Goal: Communication & Community: Participate in discussion

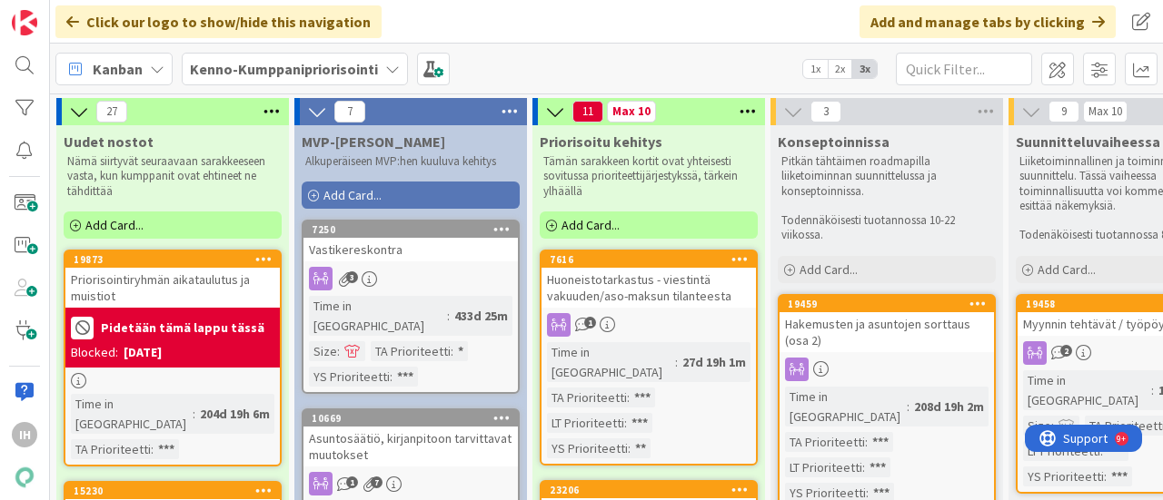
click at [265, 71] on b "Kenno-Kumppanipriorisointi" at bounding box center [284, 69] width 188 height 18
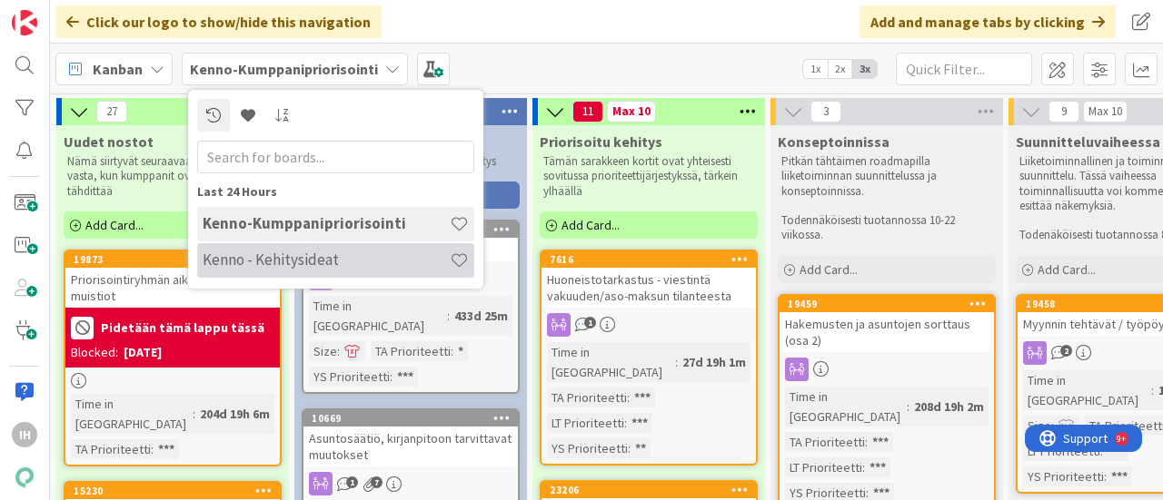
click at [254, 257] on h4 "Kenno - Kehitysideat" at bounding box center [326, 260] width 247 height 18
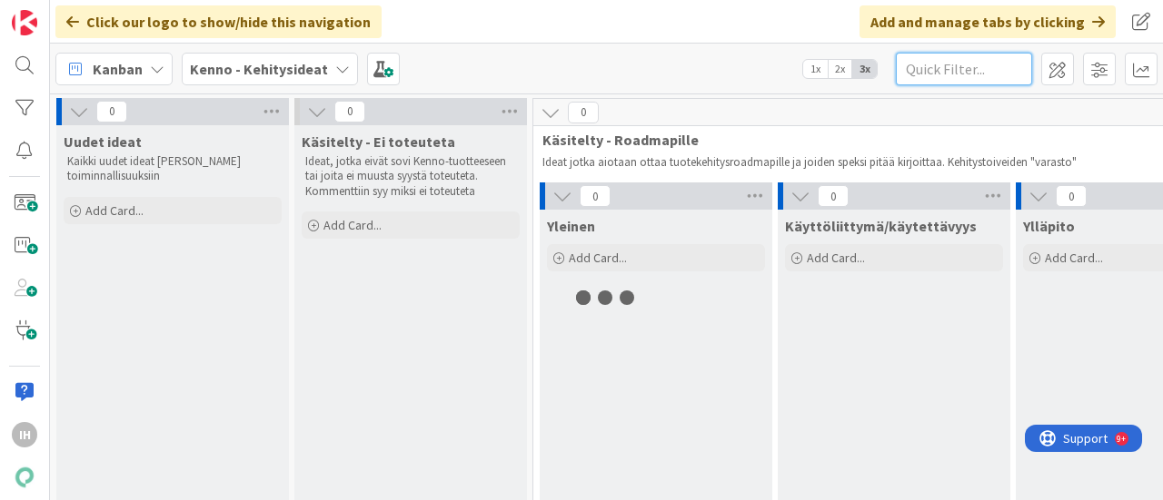
click at [950, 68] on input "text" at bounding box center [963, 69] width 136 height 33
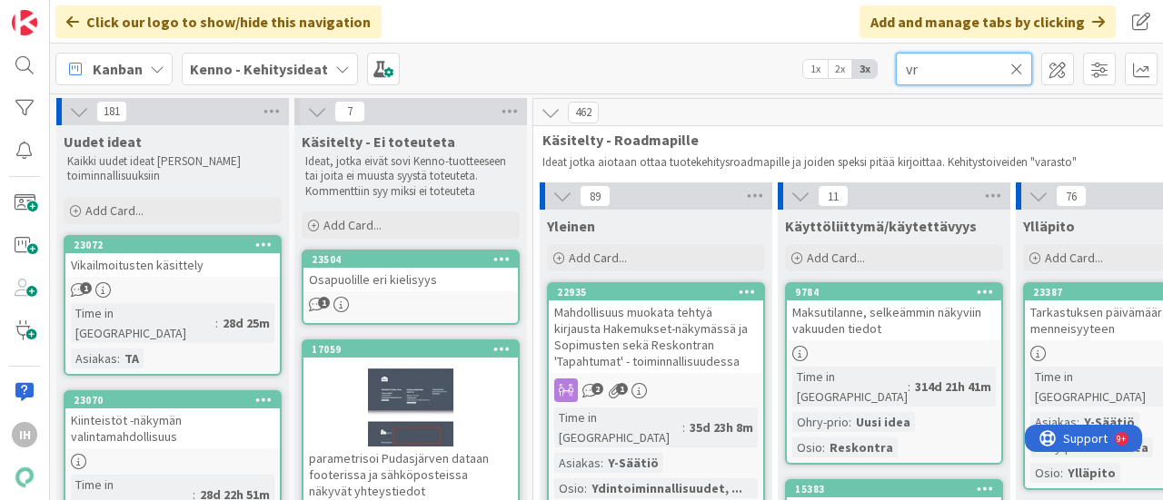
type input "vrk"
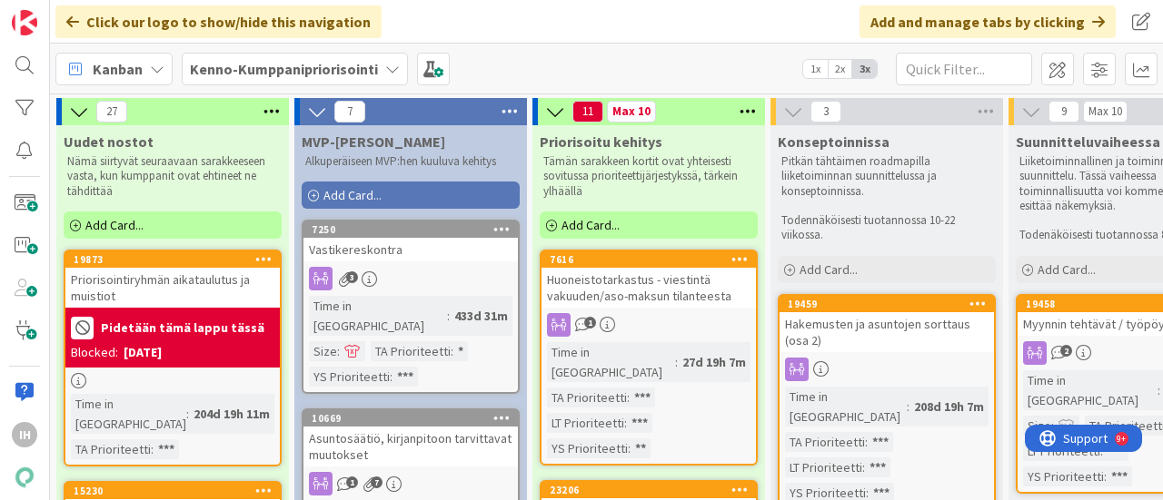
click at [289, 70] on b "Kenno-Kumppanipriorisointi" at bounding box center [284, 69] width 188 height 18
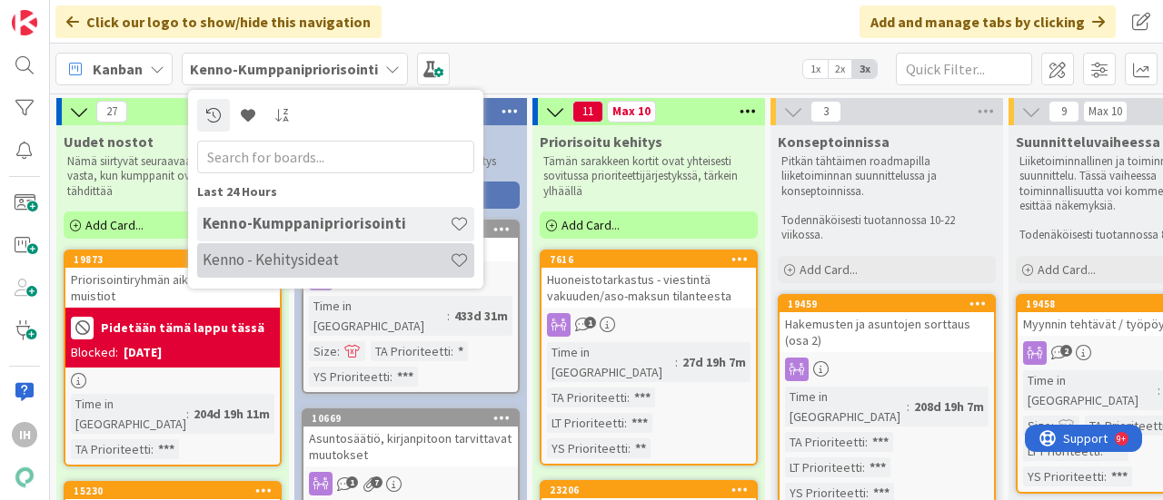
click at [255, 266] on h4 "Kenno - Kehitysideat" at bounding box center [326, 260] width 247 height 18
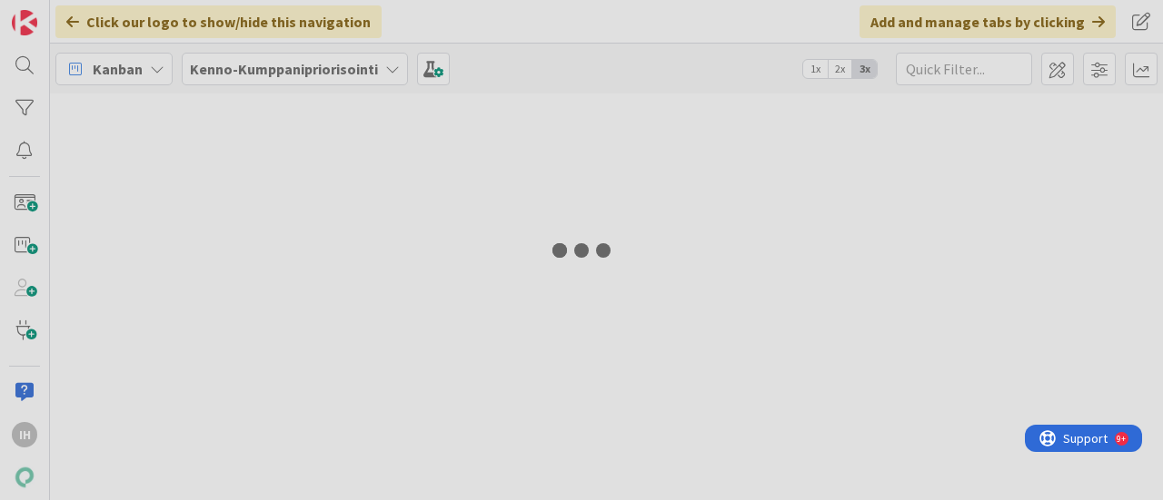
type input "vrk"
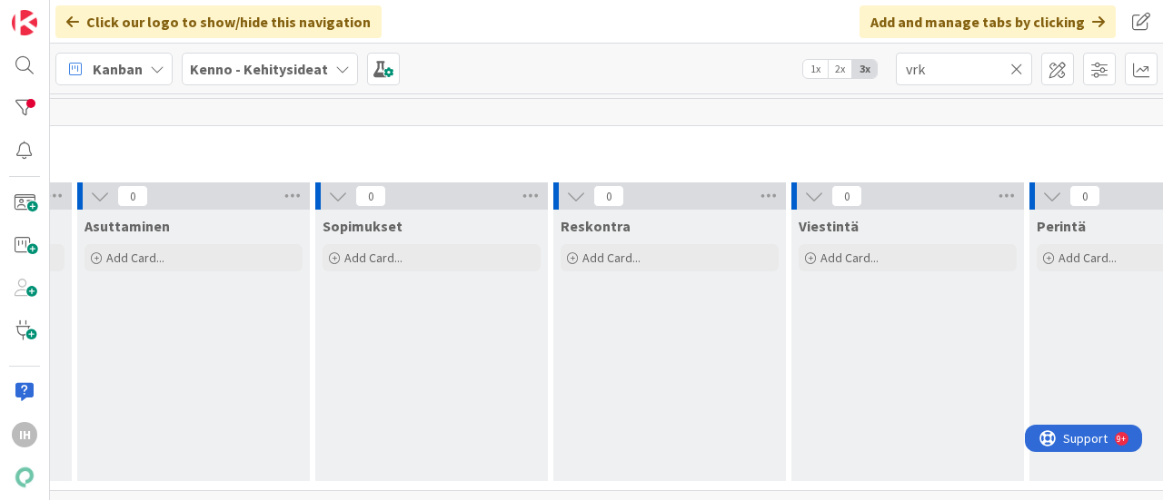
scroll to position [5, 1233]
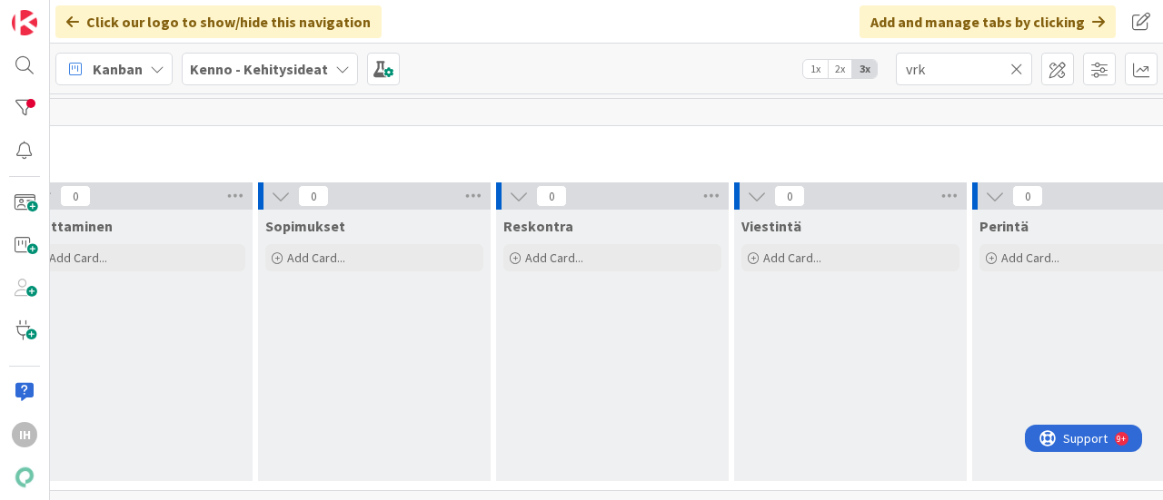
click at [1010, 68] on icon at bounding box center [1016, 69] width 13 height 16
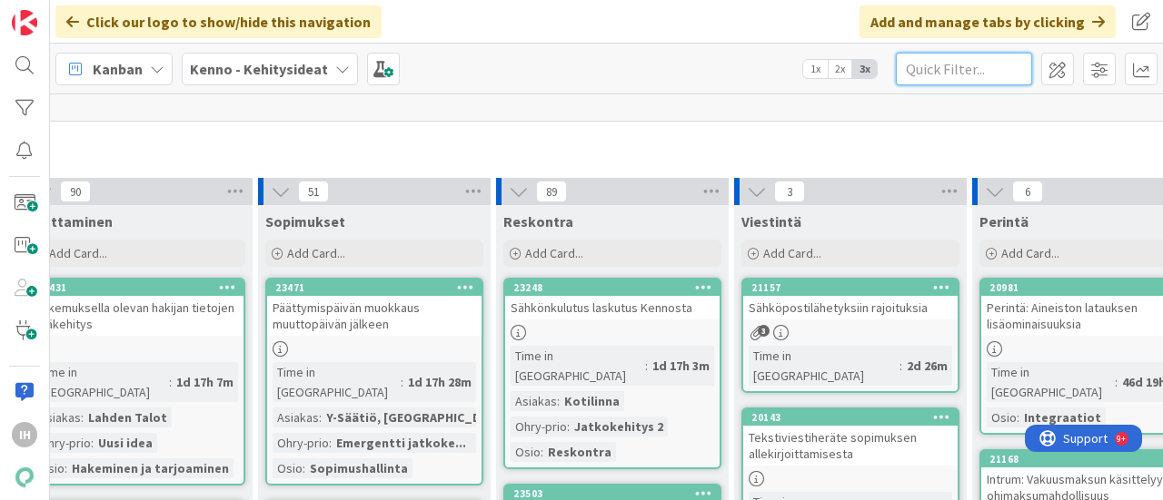
click at [935, 66] on input "text" at bounding box center [963, 69] width 136 height 33
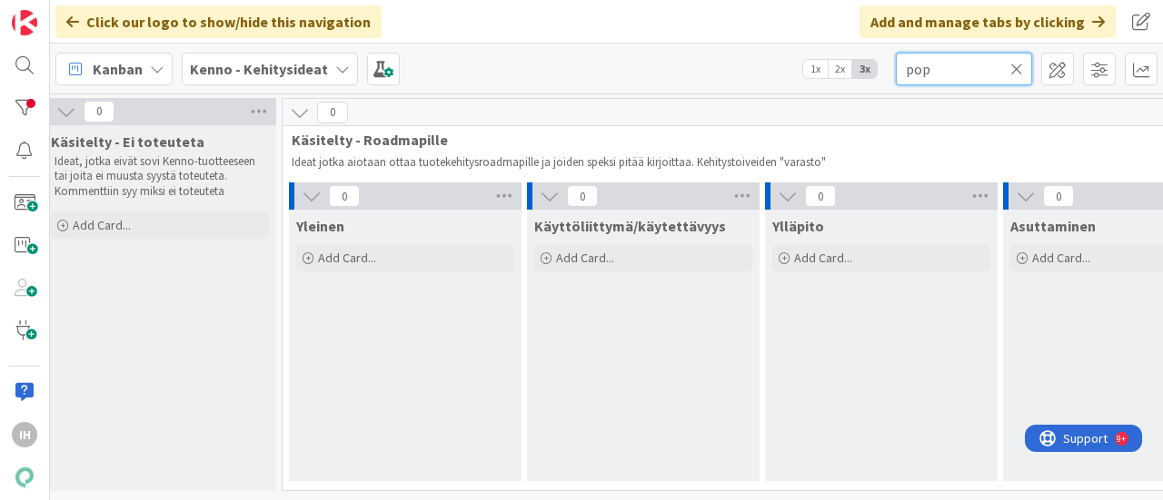
scroll to position [0, 0]
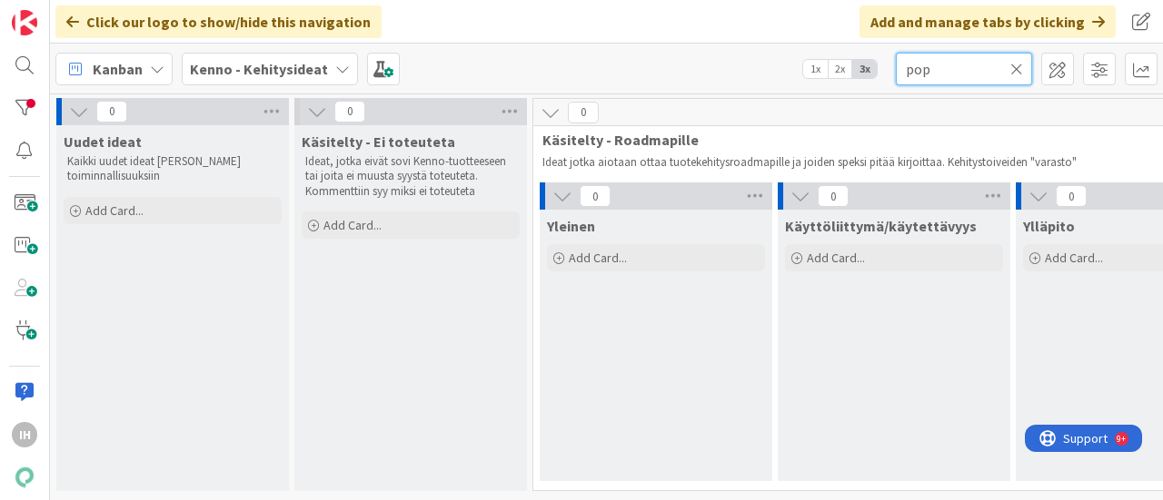
type input "pop"
click at [1014, 68] on icon at bounding box center [1016, 69] width 13 height 16
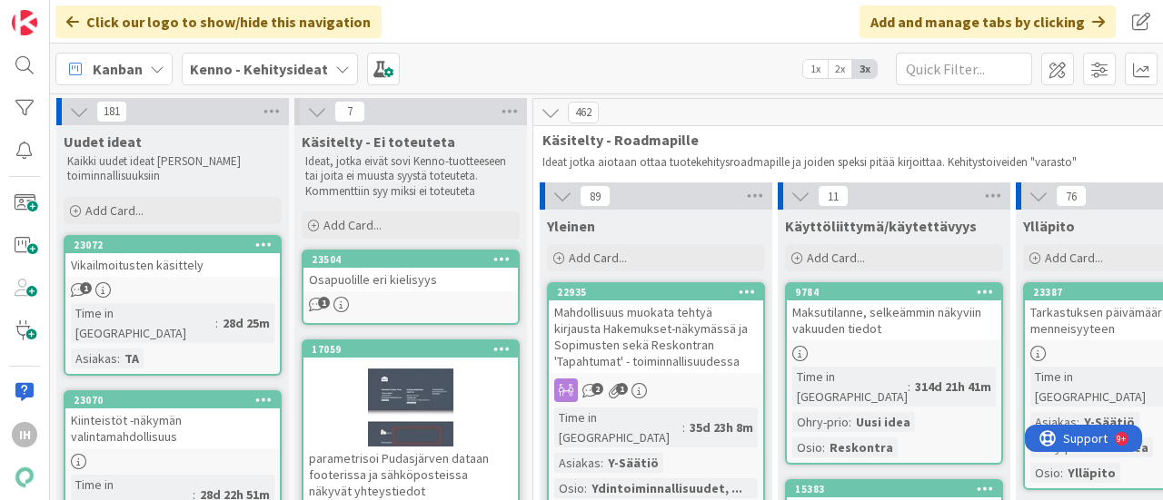
click at [667, 64] on div "Kanban Kenno - Kehitysideat 1x 2x 3x" at bounding box center [606, 69] width 1113 height 50
click at [271, 75] on b "Kenno - Kehitysideat" at bounding box center [259, 69] width 138 height 18
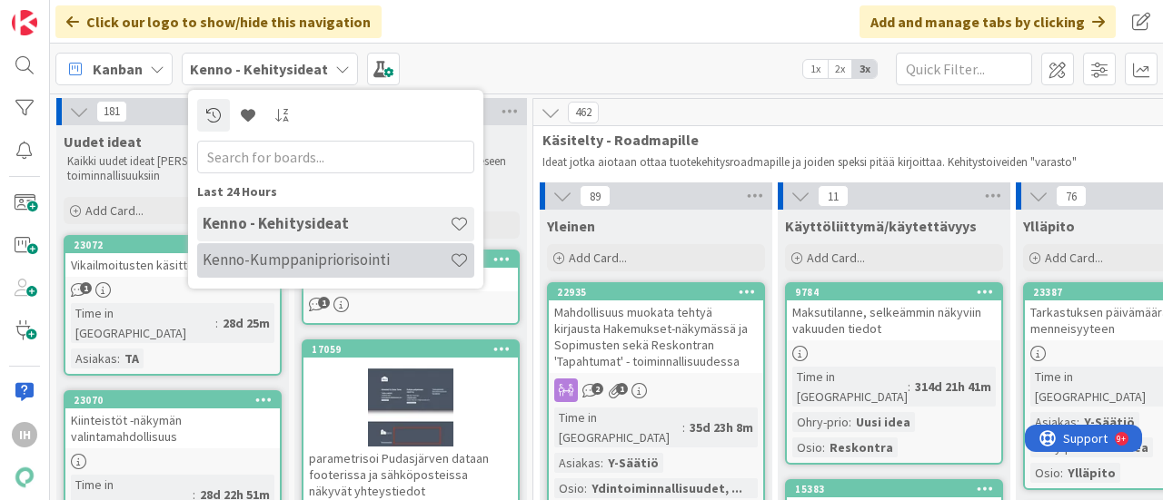
click at [216, 273] on div "Kenno-Kumppanipriorisointi" at bounding box center [335, 260] width 277 height 35
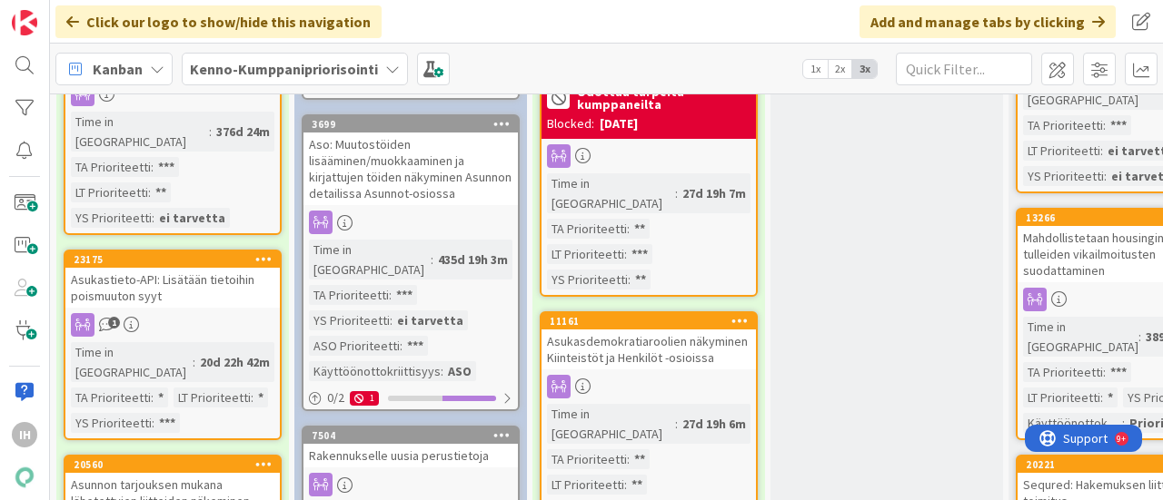
scroll to position [1251, 0]
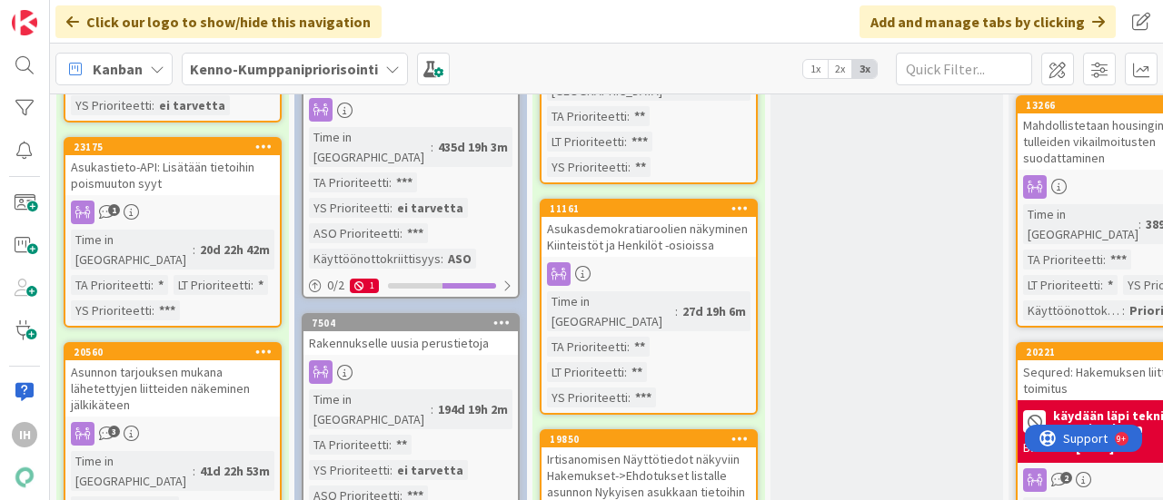
click at [207, 361] on div "Asunnon tarjouksen mukana lähetettyjen liitteiden näkeminen jälkikäteen" at bounding box center [172, 389] width 214 height 56
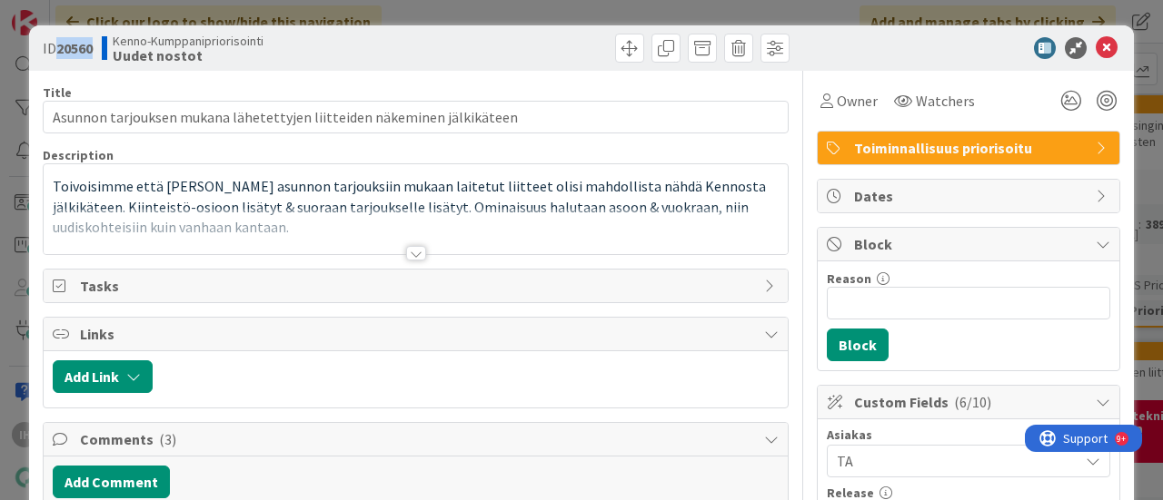
drag, startPoint x: 98, startPoint y: 45, endPoint x: 59, endPoint y: 45, distance: 39.1
click at [59, 45] on div "ID 20560 Kenno-Kumppanipriorisointi Uudet nostot" at bounding box center [227, 48] width 369 height 29
copy b "20560"
click at [406, 252] on div at bounding box center [416, 253] width 20 height 15
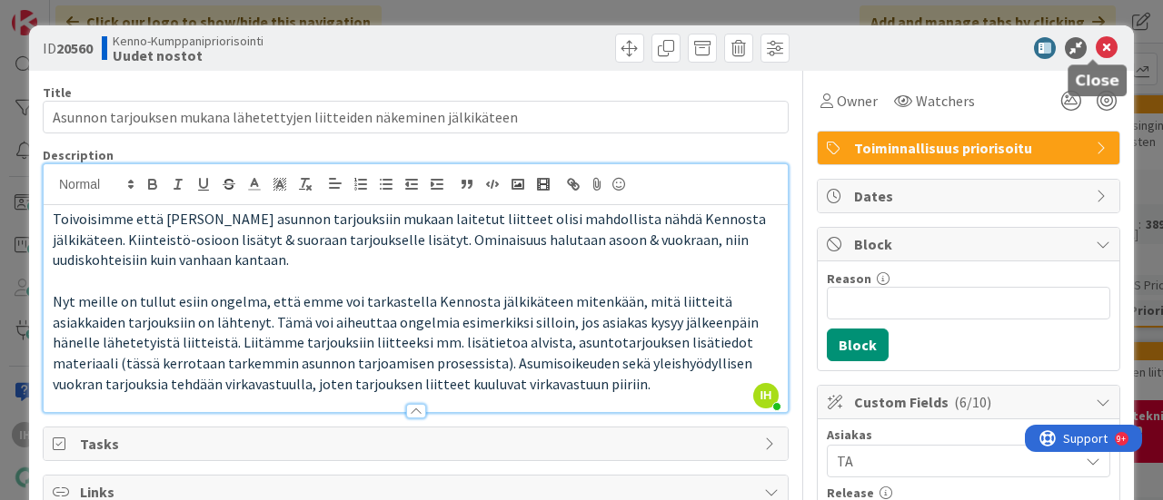
click at [1095, 45] on icon at bounding box center [1106, 48] width 22 height 22
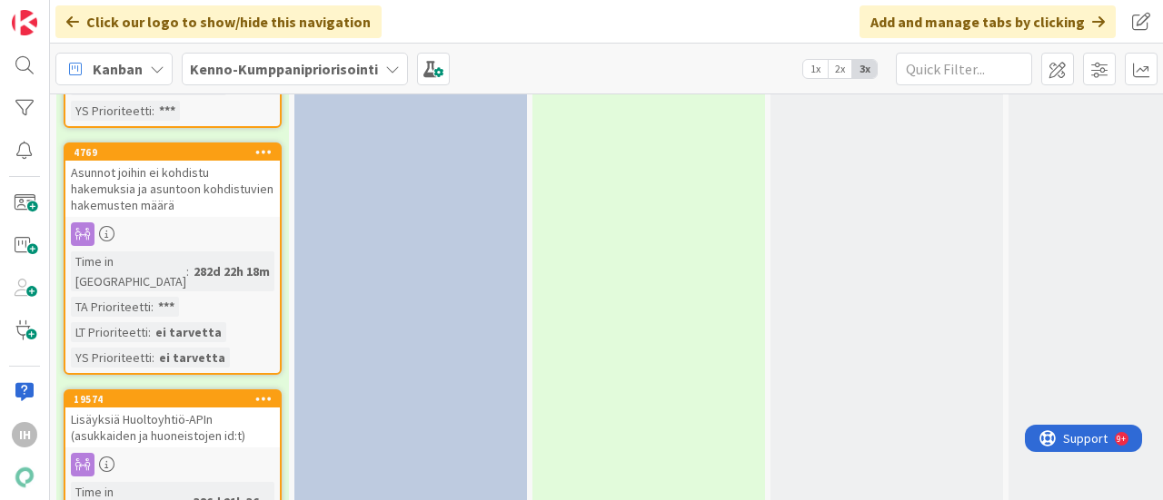
scroll to position [4665, 0]
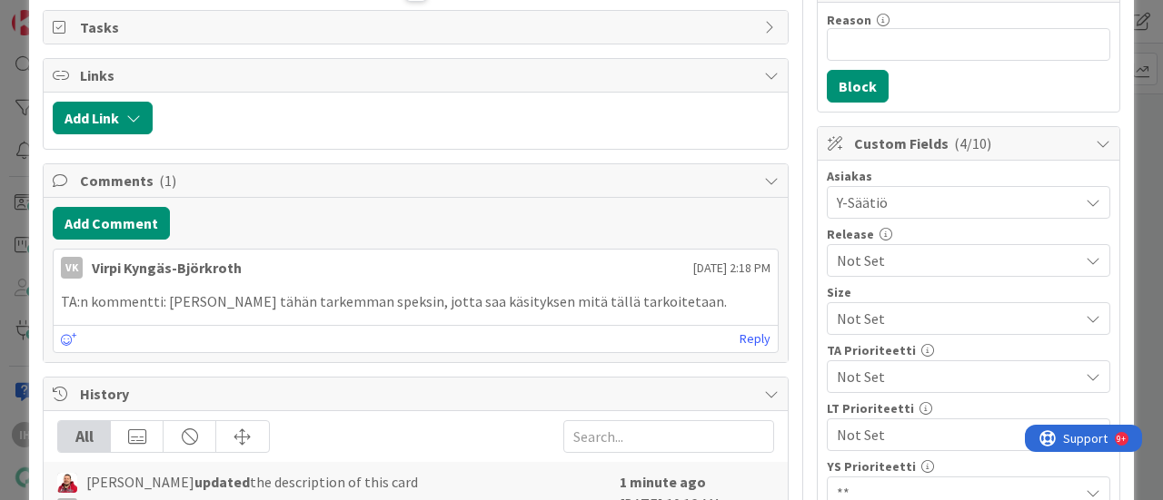
scroll to position [260, 0]
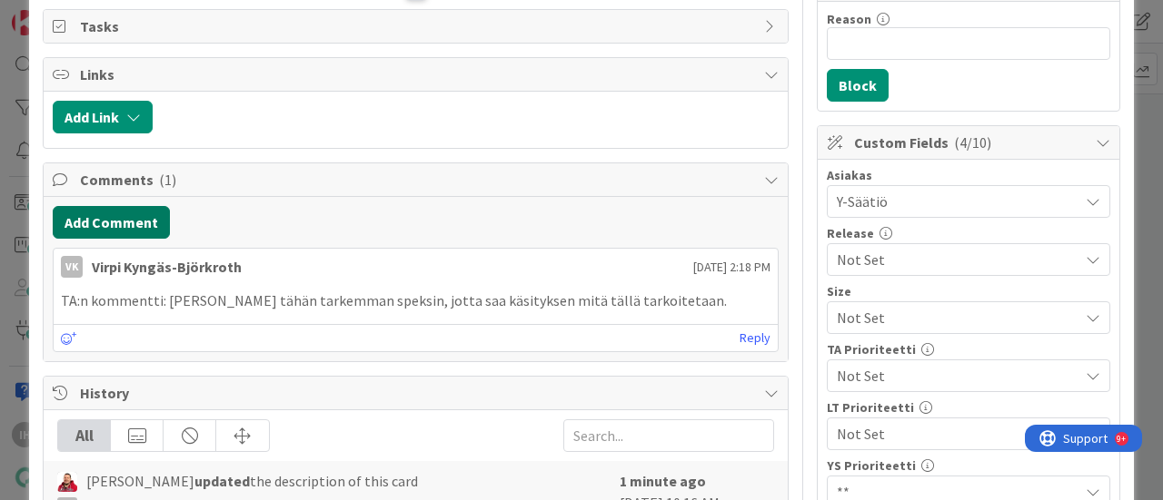
click at [123, 212] on button "Add Comment" at bounding box center [111, 222] width 117 height 33
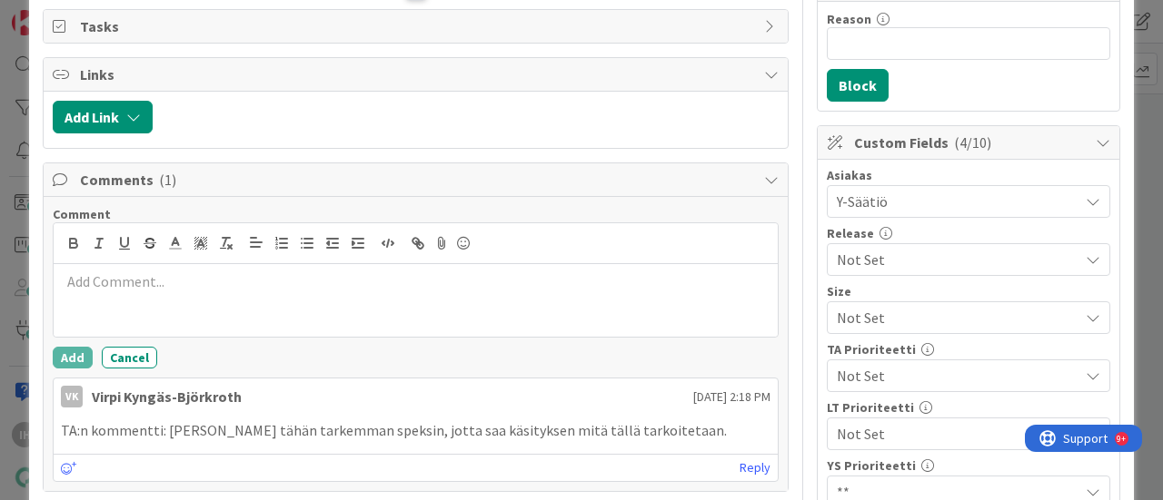
click at [150, 273] on p at bounding box center [415, 282] width 709 height 21
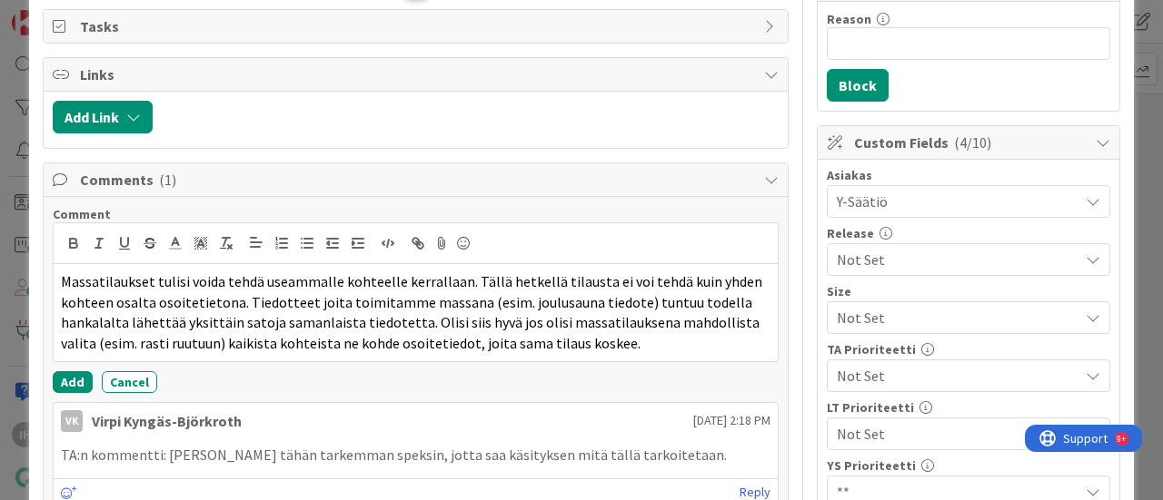
click at [61, 273] on p "Massatilaukset tulisi voida tehdä useammalle kohteelle kerrallaan. Tällä hetkel…" at bounding box center [415, 313] width 709 height 83
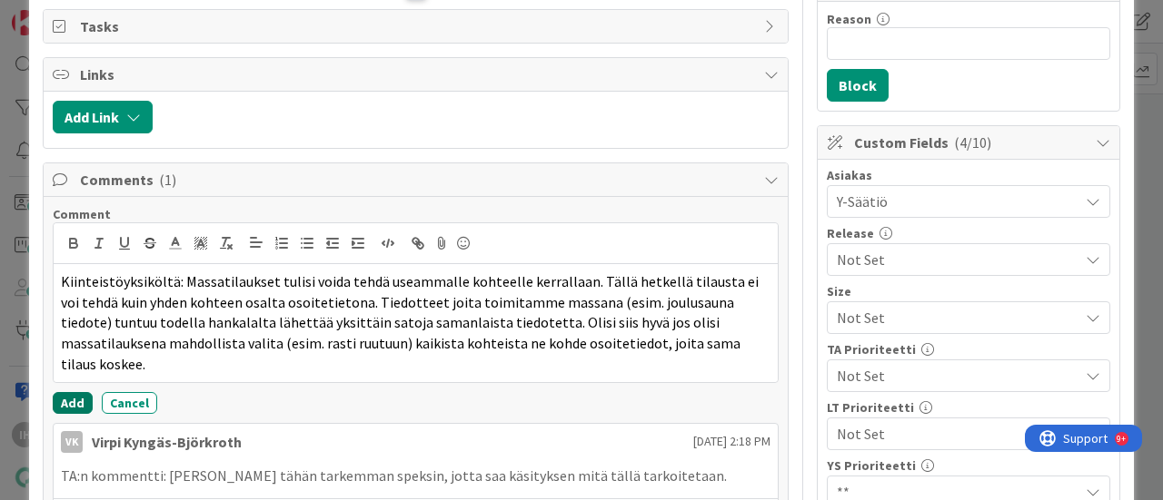
click at [73, 392] on button "Add" at bounding box center [73, 403] width 40 height 22
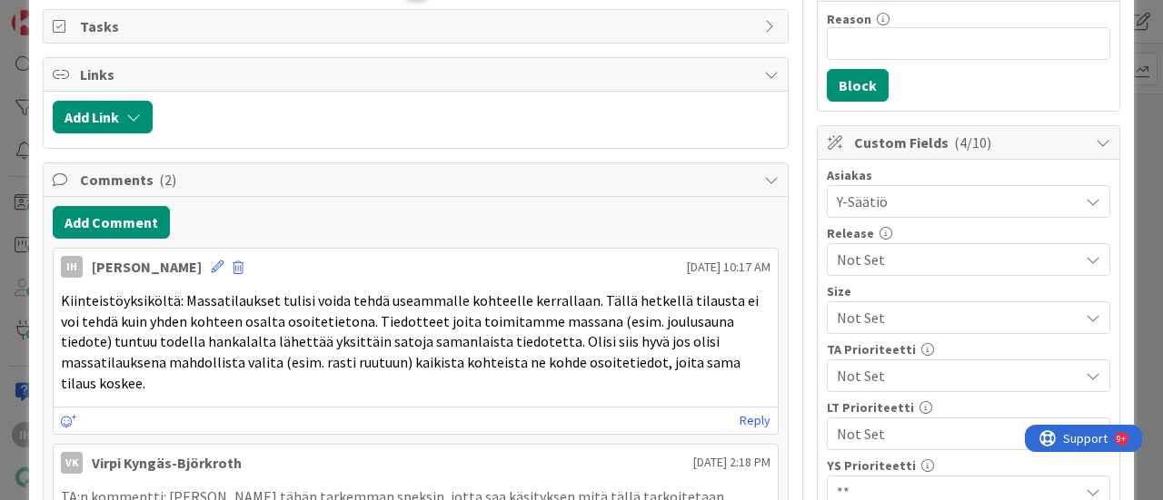
scroll to position [0, 0]
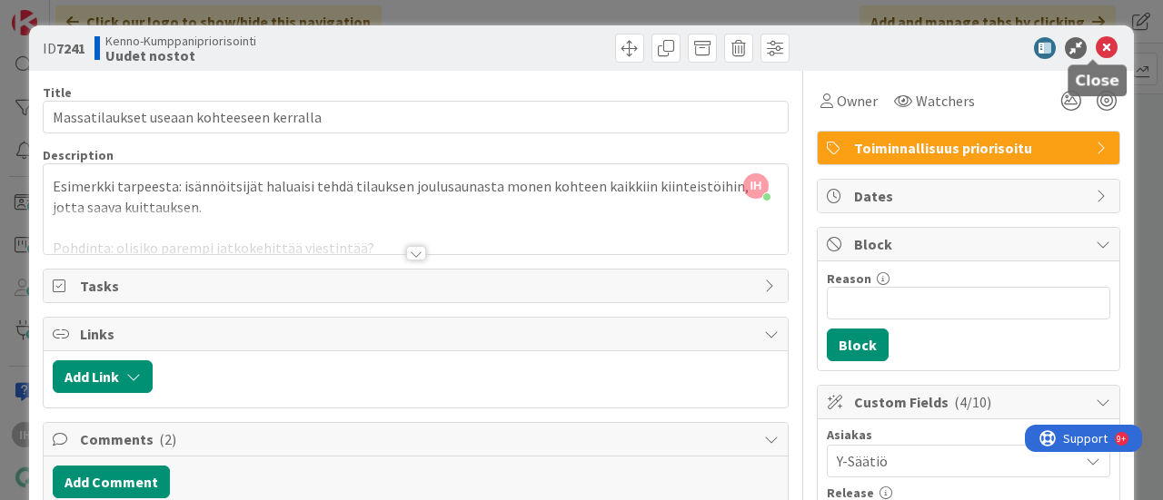
click at [1095, 46] on icon at bounding box center [1106, 48] width 22 height 22
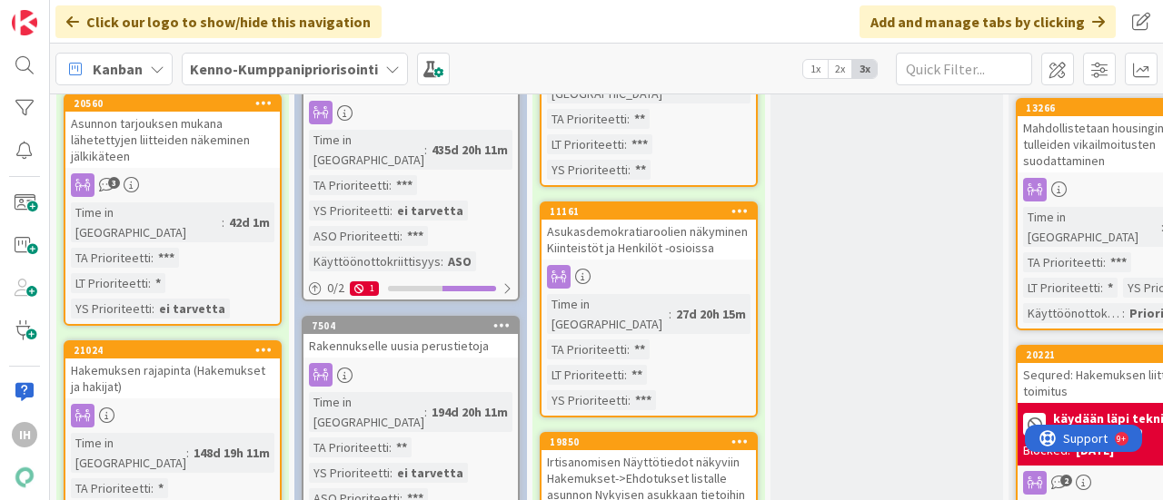
scroll to position [1035, 0]
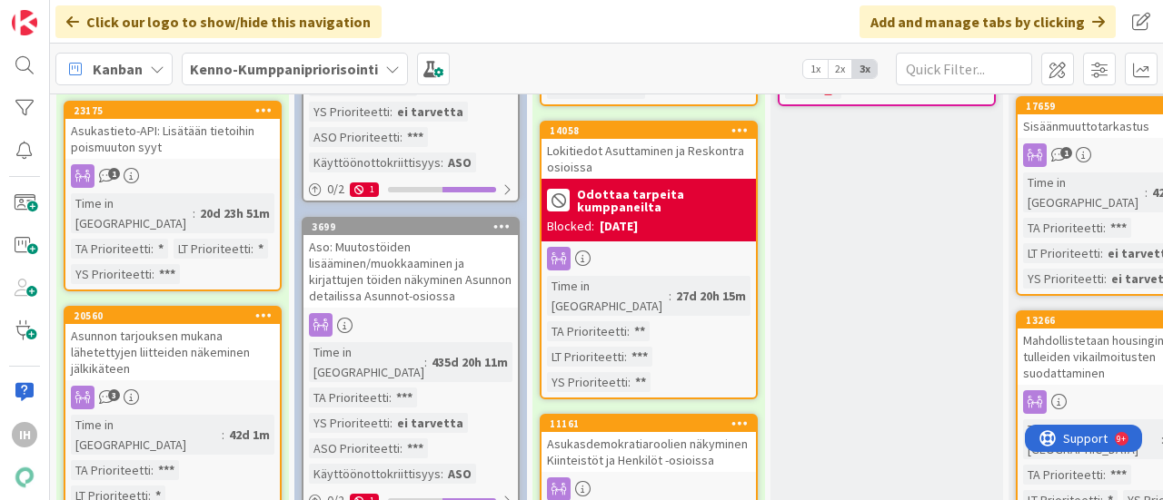
click at [243, 64] on b "Kenno-Kumppanipriorisointi" at bounding box center [284, 69] width 188 height 18
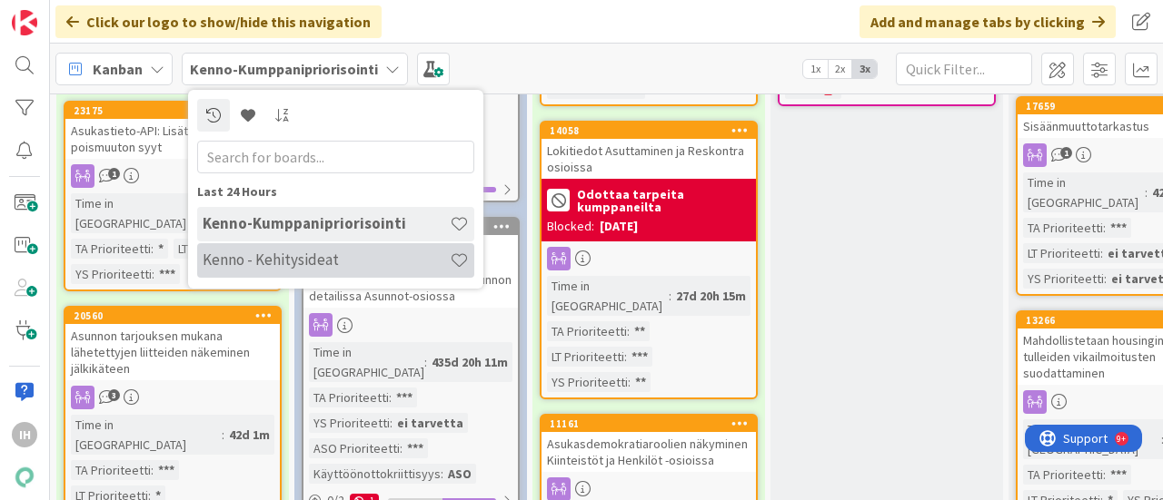
click at [248, 252] on h4 "Kenno - Kehitysideat" at bounding box center [326, 260] width 247 height 18
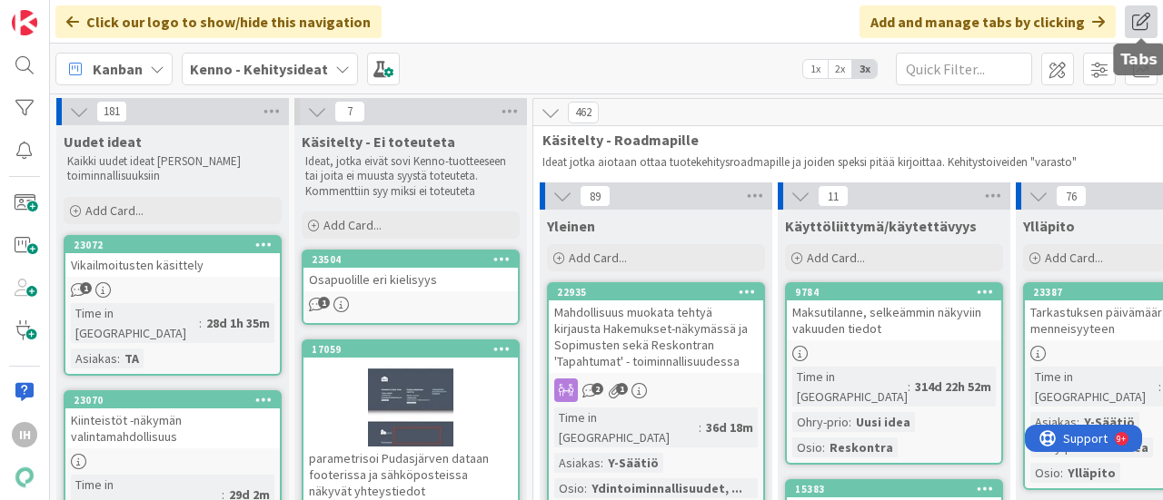
click at [1139, 32] on span at bounding box center [1140, 21] width 33 height 33
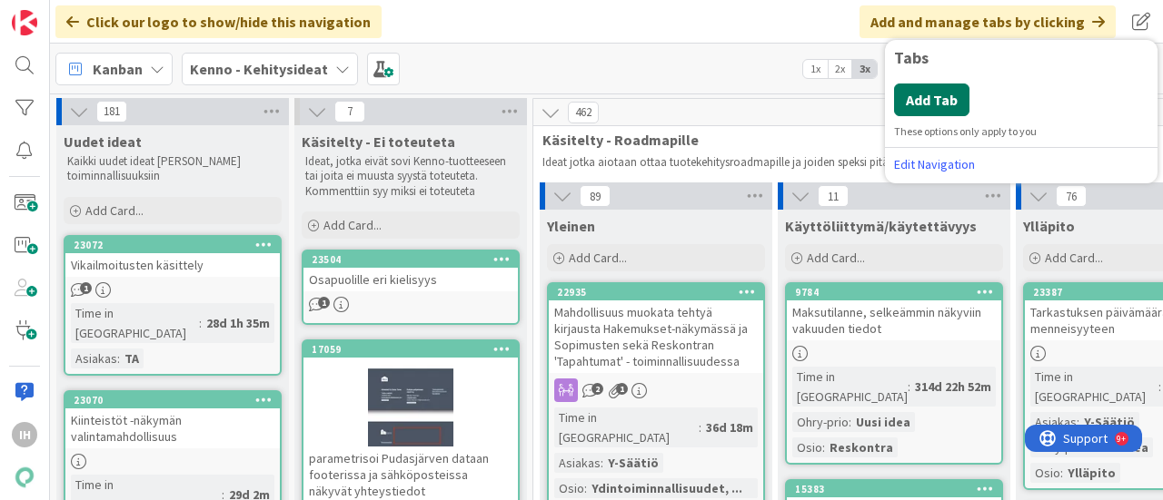
click at [925, 99] on button "Add Tab" at bounding box center [931, 100] width 75 height 33
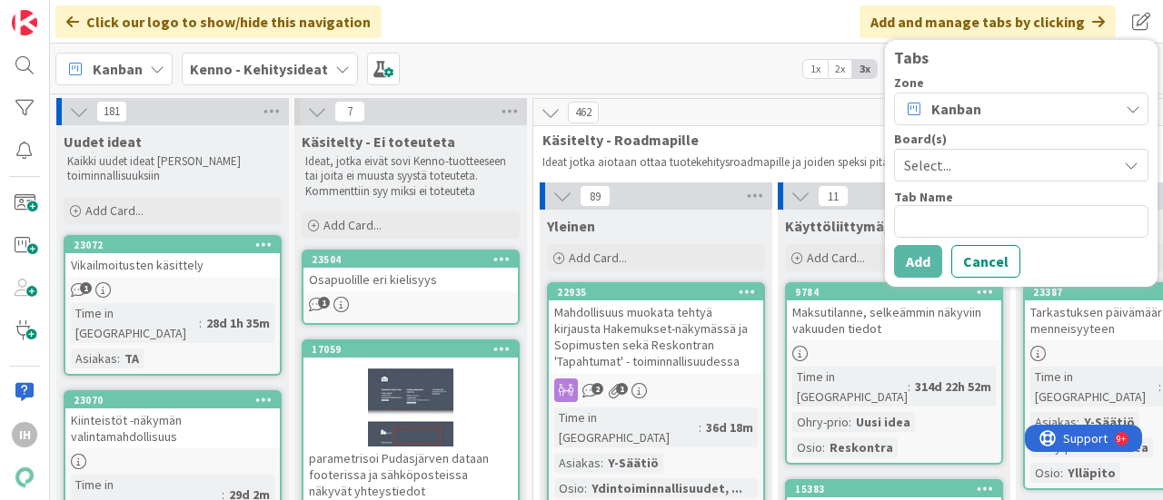
click at [710, 57] on div "Kanban Kenno - Kehitysideat 1x 2x 3x" at bounding box center [606, 69] width 1113 height 50
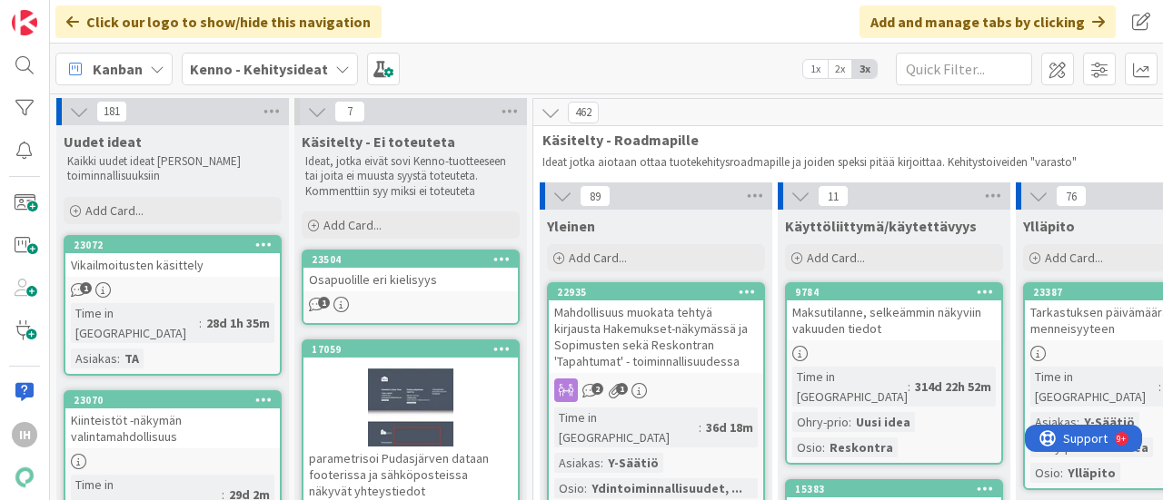
drag, startPoint x: 490, startPoint y: 79, endPoint x: 450, endPoint y: 32, distance: 61.9
click at [450, 32] on div "Click our logo to show/hide this navigation Add and manage tabs by clicking Tab…" at bounding box center [606, 22] width 1113 height 44
click at [24, 206] on span at bounding box center [24, 203] width 36 height 34
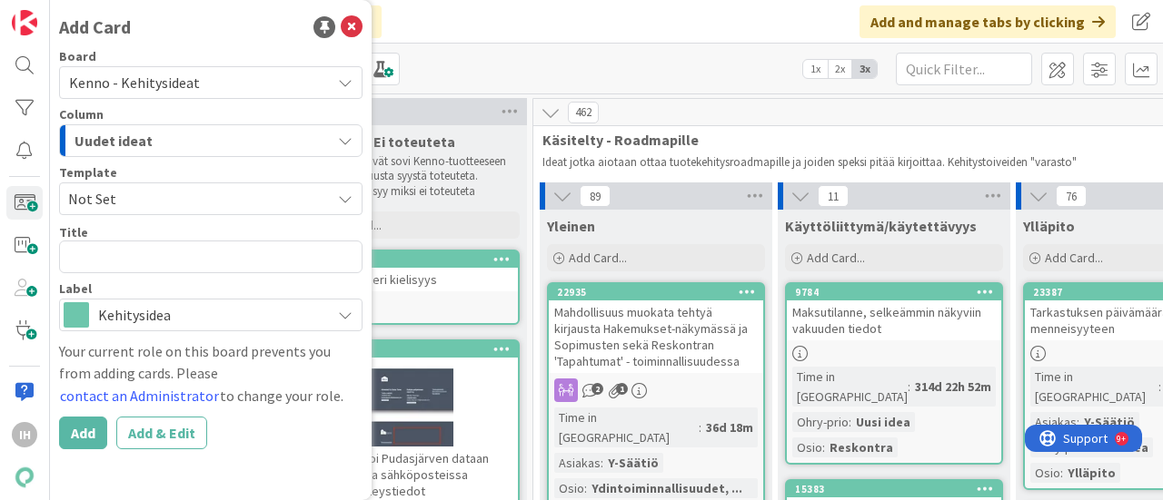
click at [206, 193] on span "Not Set" at bounding box center [192, 199] width 249 height 24
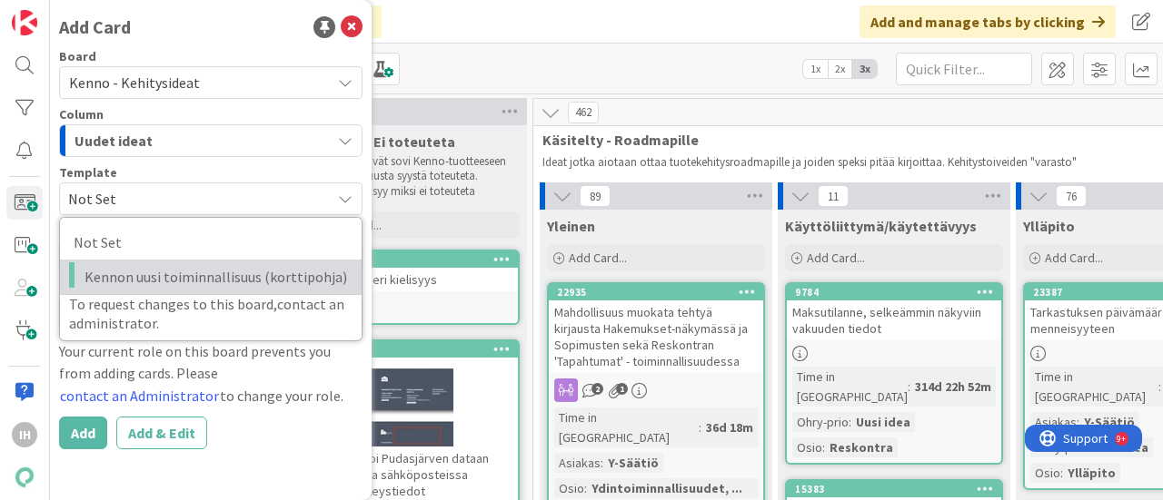
click at [151, 277] on span "Kennon uusi toiminnallisuus (korttipohja)" at bounding box center [215, 277] width 263 height 24
type textarea "x"
type textarea "Kennon uusi toiminnallisuus (korttipohja)"
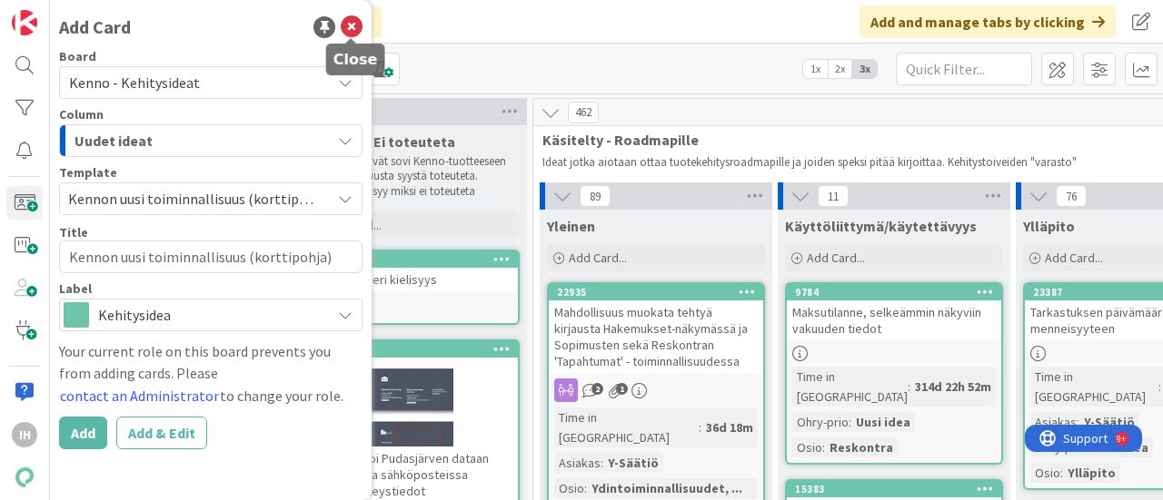
click at [358, 26] on icon at bounding box center [352, 27] width 22 height 22
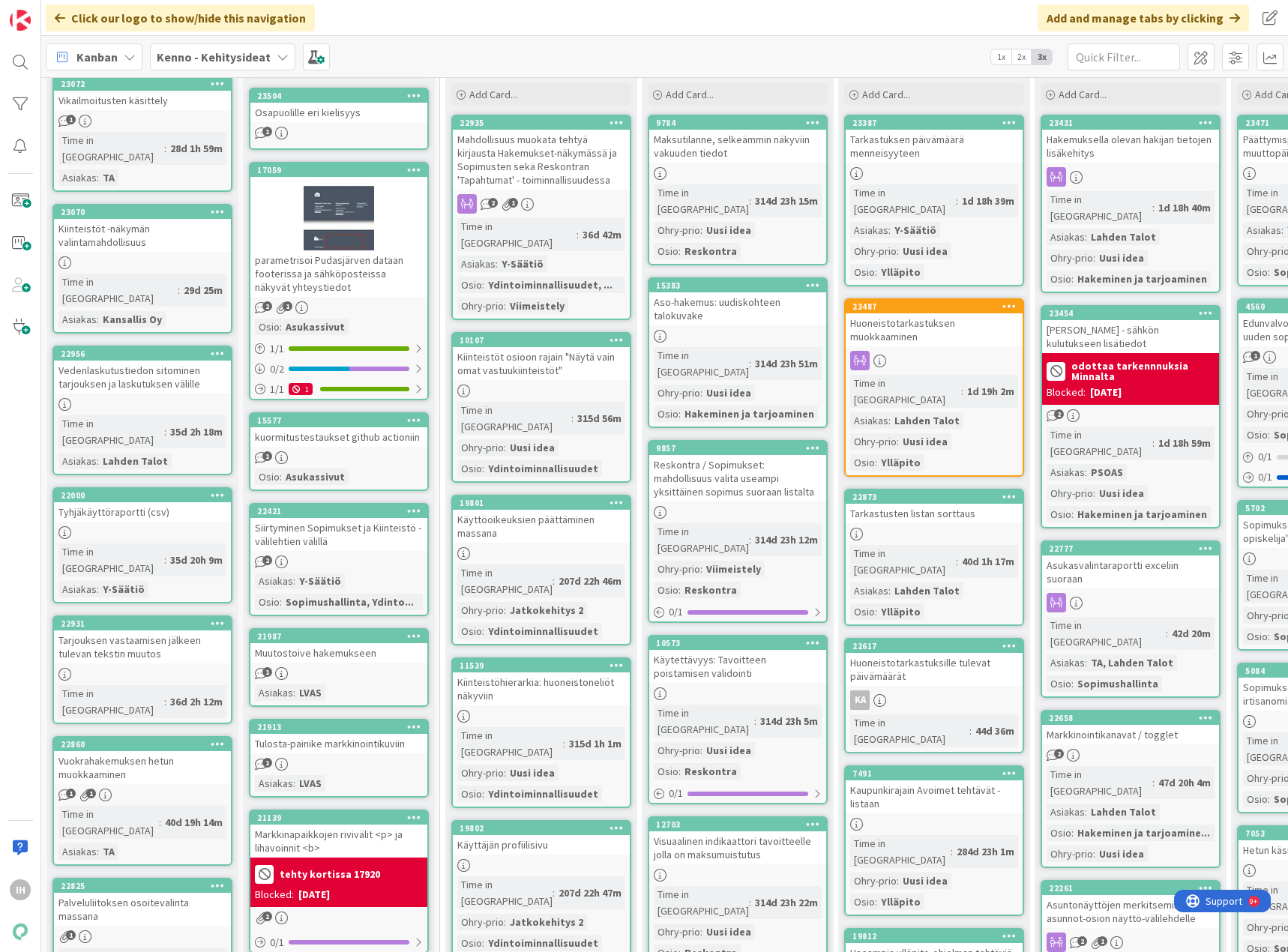
scroll to position [118, 0]
